Goal: Navigation & Orientation: Find specific page/section

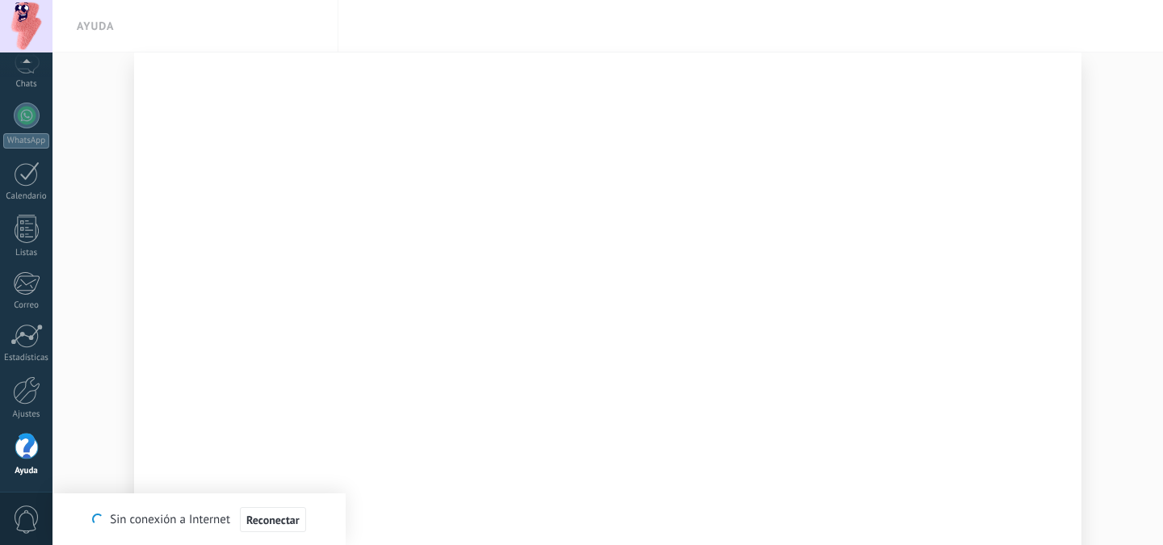
scroll to position [95, 0]
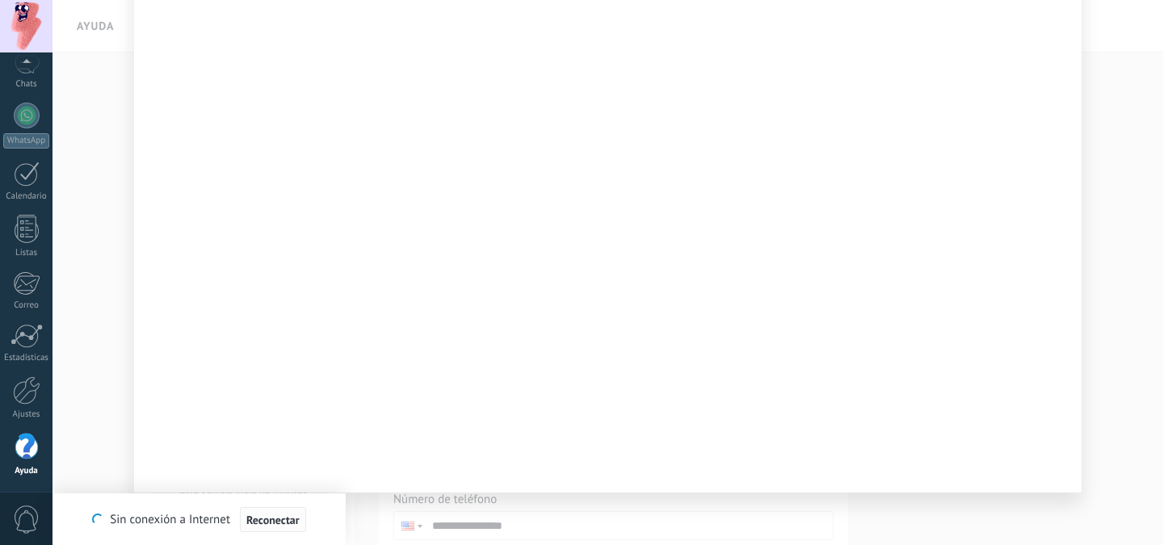
click at [265, 517] on span "Reconectar" at bounding box center [272, 520] width 53 height 11
click at [26, 25] on div at bounding box center [26, 26] width 53 height 53
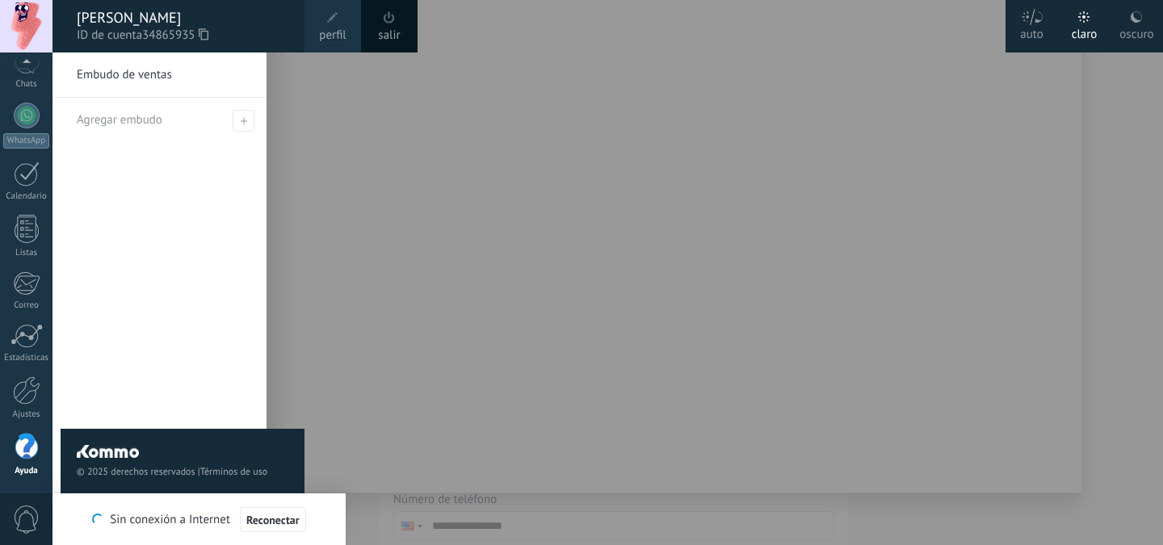
click at [308, 173] on div at bounding box center [634, 272] width 1163 height 545
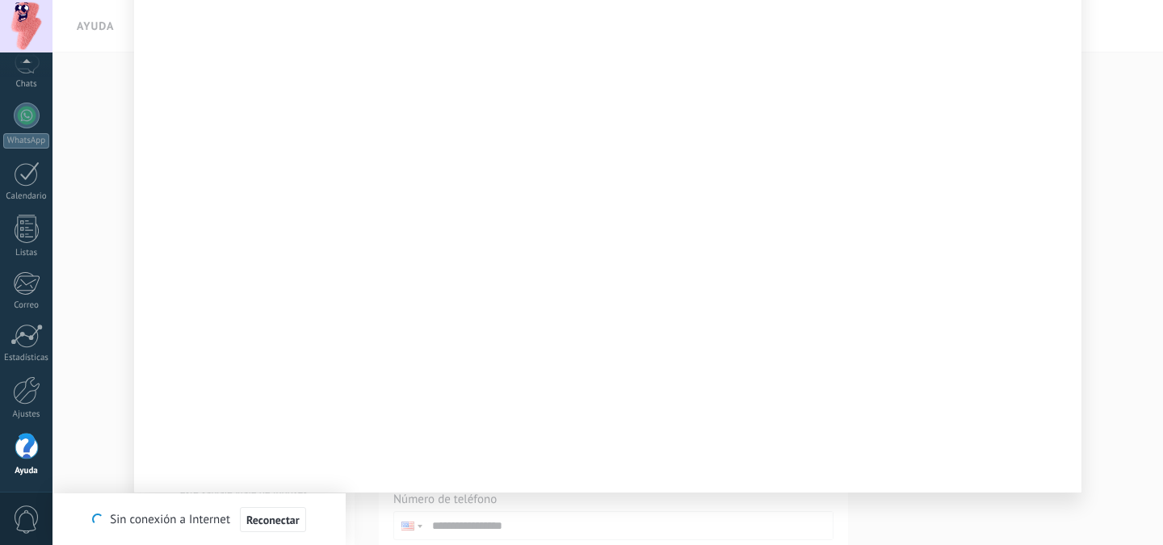
scroll to position [0, 0]
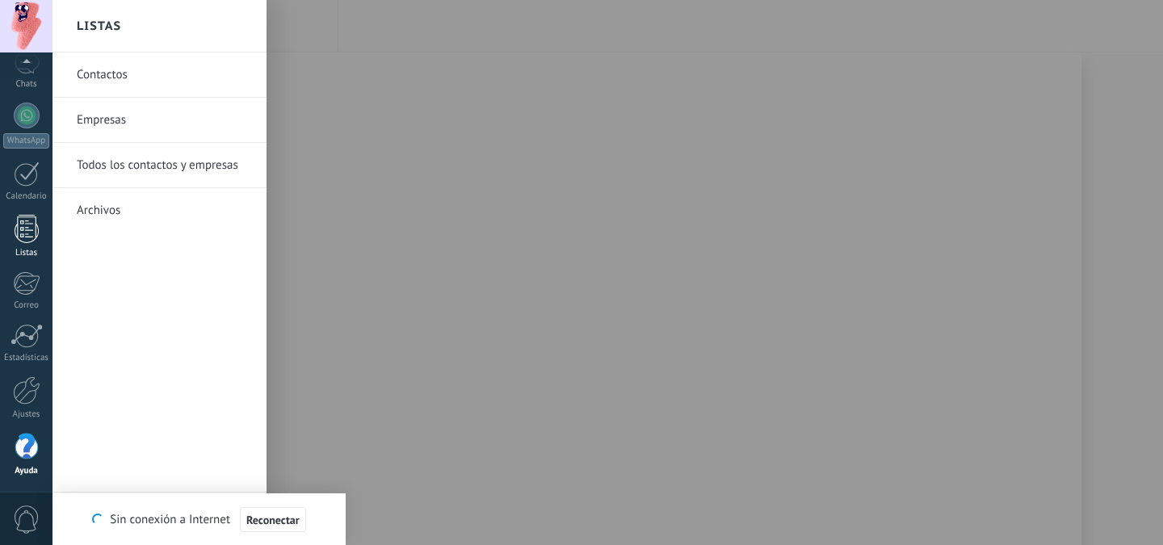
click at [26, 233] on div at bounding box center [27, 229] width 24 height 28
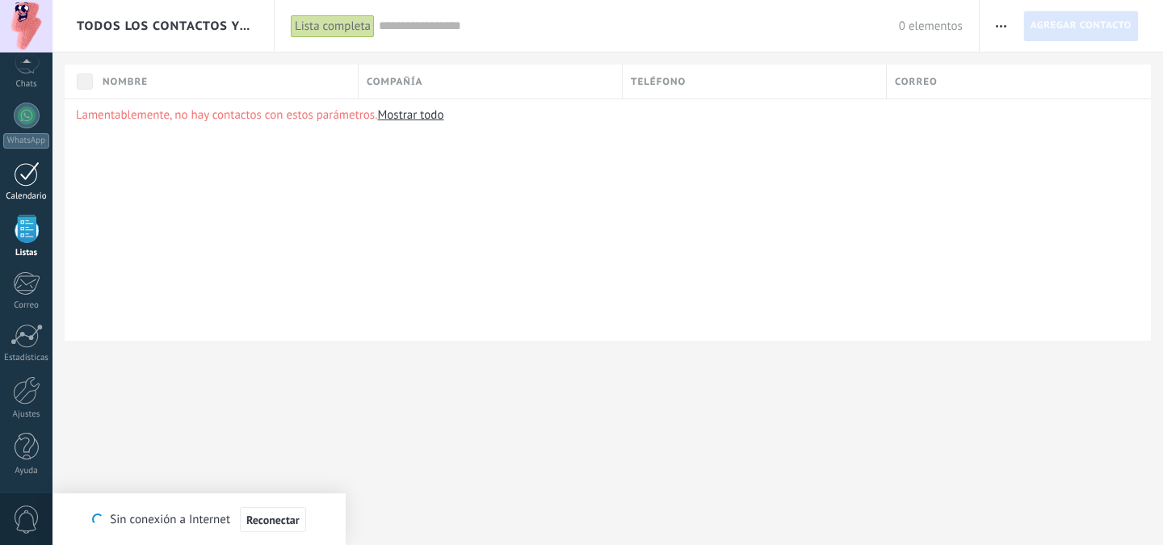
click at [26, 179] on div at bounding box center [27, 174] width 26 height 25
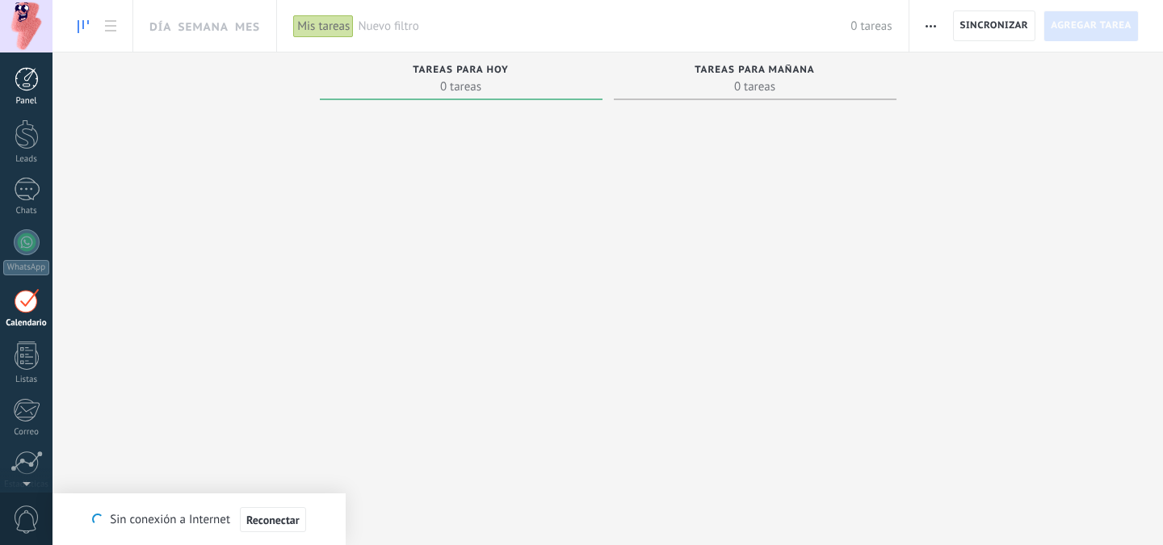
click at [25, 90] on div at bounding box center [27, 79] width 24 height 24
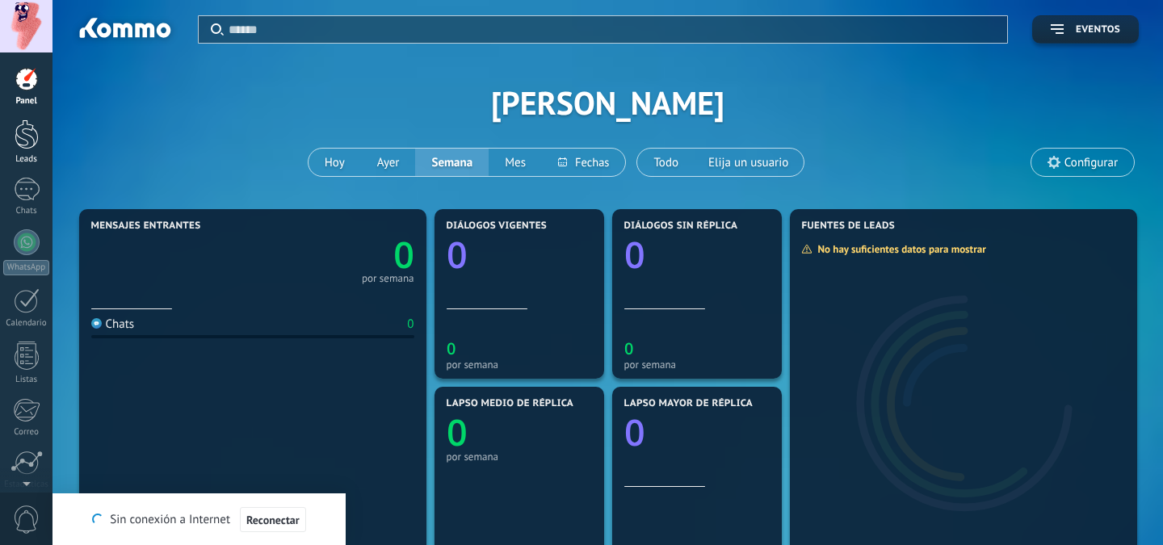
click at [27, 142] on div at bounding box center [27, 135] width 24 height 30
